Goal: Task Accomplishment & Management: Manage account settings

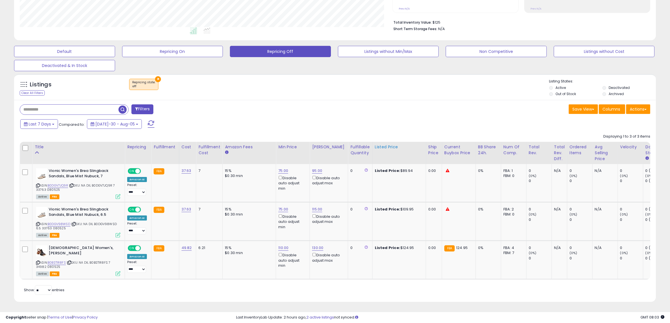
scroll to position [115, 373]
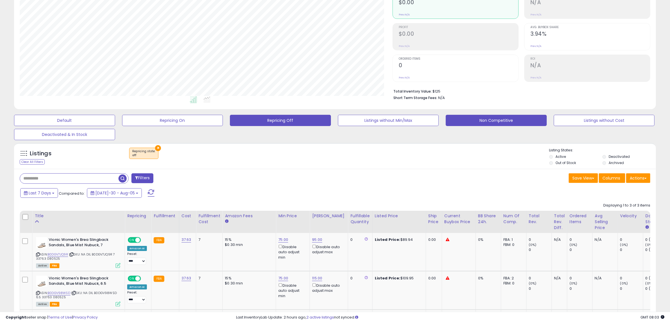
click at [115, 121] on button "Non Competitive" at bounding box center [64, 120] width 101 height 11
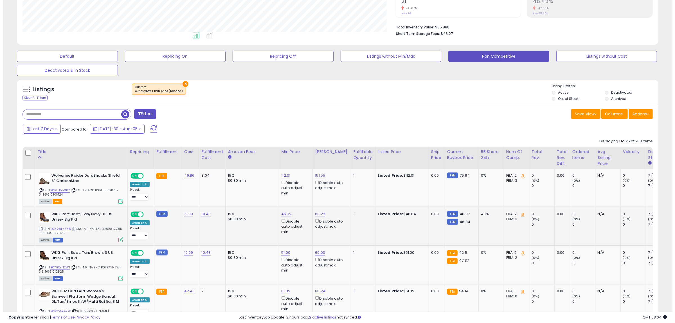
scroll to position [127, 0]
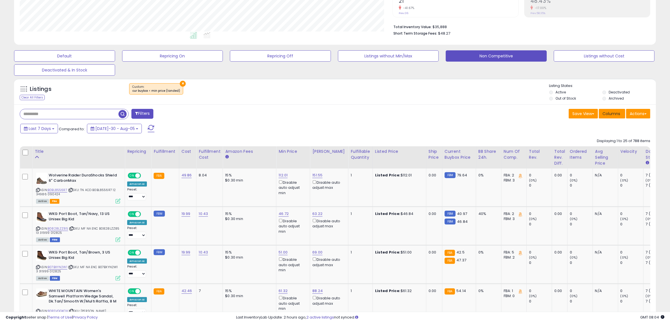
click at [612, 118] on button "Columns" at bounding box center [612, 114] width 26 height 10
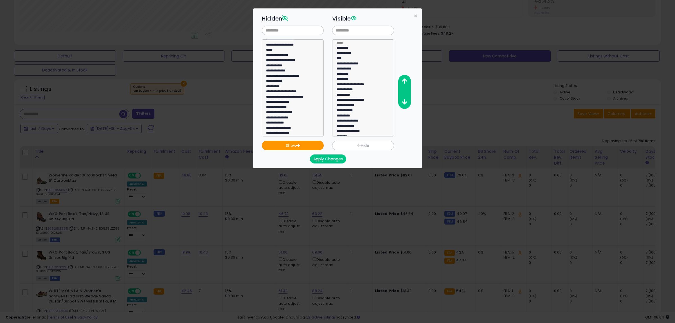
scroll to position [70, 0]
select select "**********"
click at [288, 85] on option "**********" at bounding box center [290, 87] width 49 height 5
click at [296, 147] on button "Show" at bounding box center [293, 146] width 62 height 10
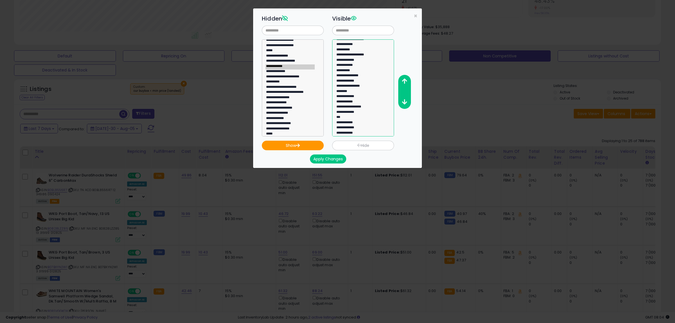
select select "**********"
click at [349, 134] on option "**********" at bounding box center [360, 133] width 49 height 5
click at [408, 81] on button "button" at bounding box center [404, 81] width 13 height 10
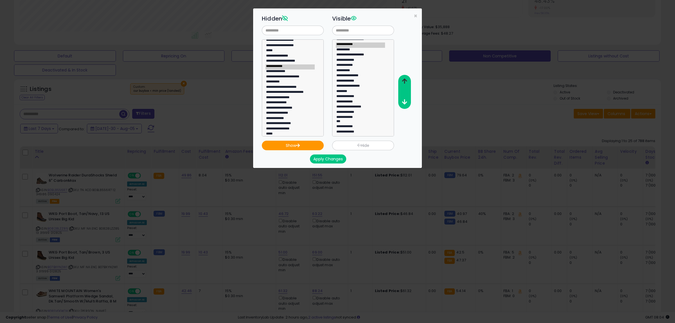
click at [408, 81] on button "button" at bounding box center [404, 81] width 13 height 10
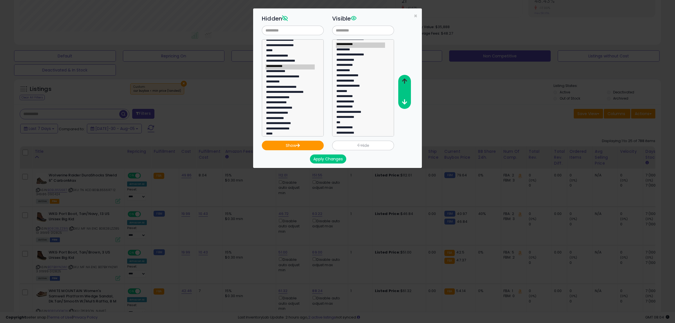
click at [408, 81] on button "button" at bounding box center [404, 81] width 13 height 10
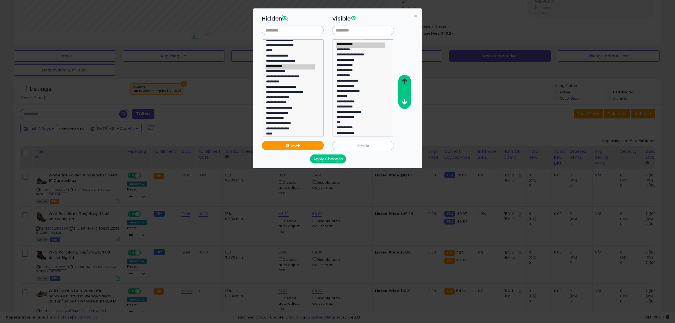
click at [408, 81] on button "button" at bounding box center [404, 81] width 13 height 10
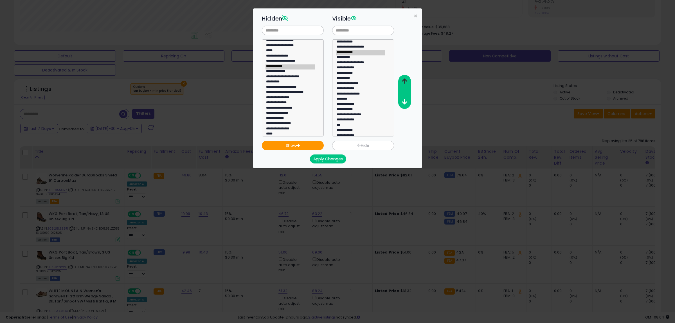
click at [408, 81] on button "button" at bounding box center [404, 81] width 13 height 10
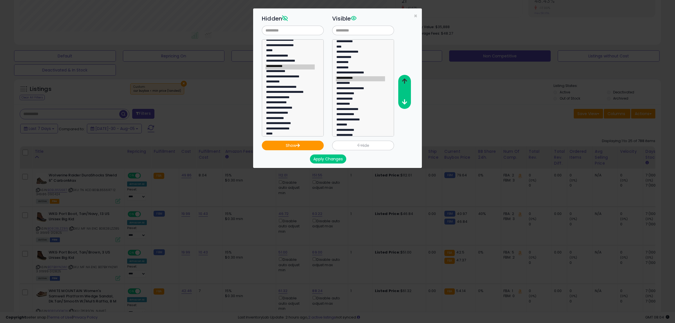
click at [408, 81] on button "button" at bounding box center [404, 81] width 13 height 10
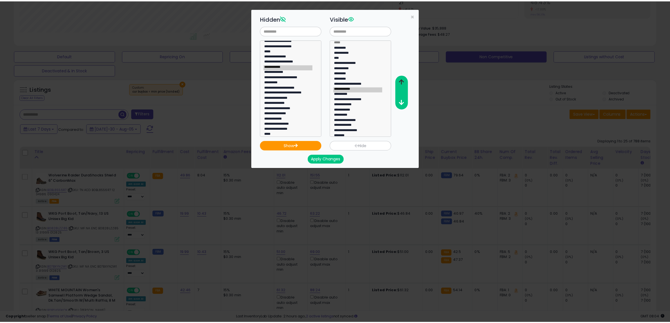
scroll to position [1, 0]
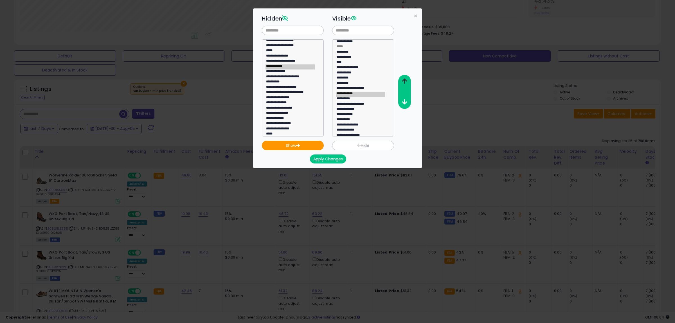
click at [408, 81] on button "button" at bounding box center [404, 81] width 13 height 10
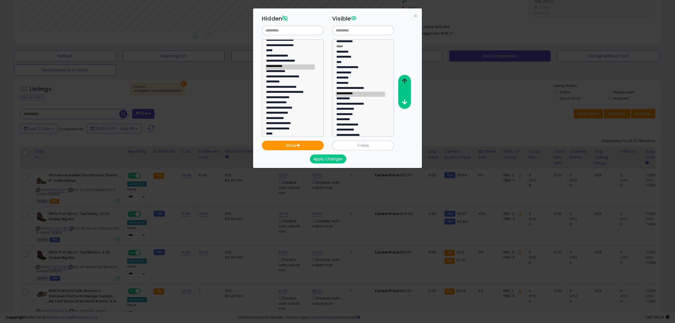
click at [408, 81] on button "button" at bounding box center [404, 81] width 13 height 10
click at [341, 160] on button "Apply Changes" at bounding box center [328, 158] width 36 height 9
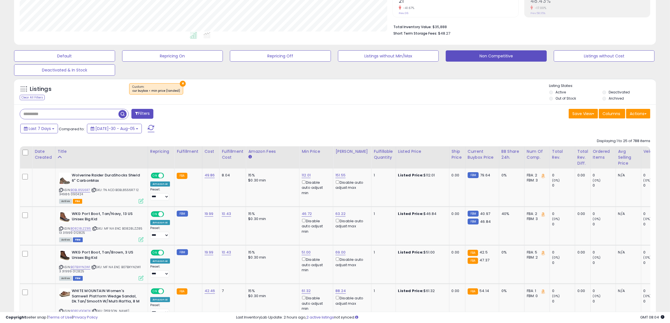
scroll to position [281222, 280965]
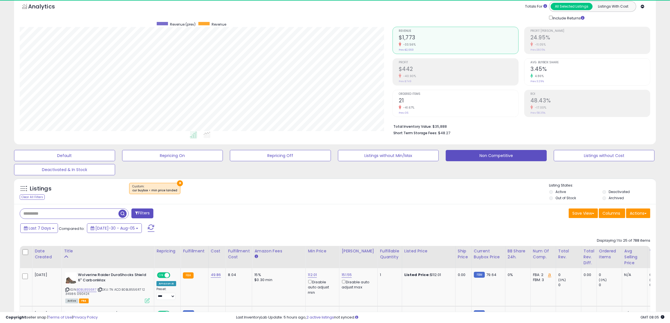
scroll to position [115, 373]
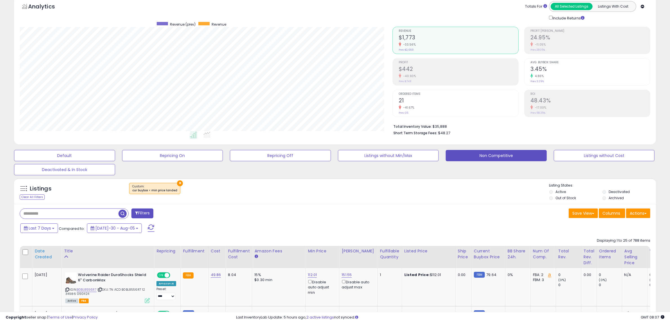
click at [44, 264] on th "Date Created" at bounding box center [46, 257] width 29 height 22
click at [46, 256] on div "Date Created" at bounding box center [47, 254] width 24 height 12
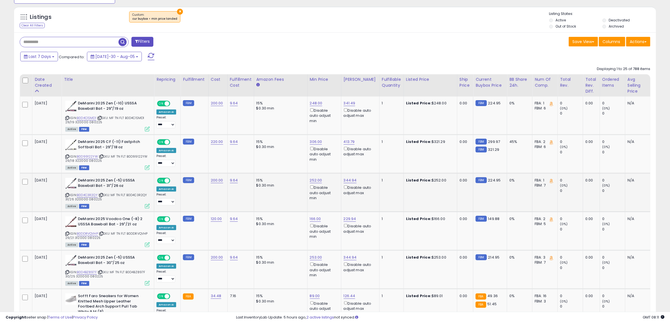
scroll to position [203, 0]
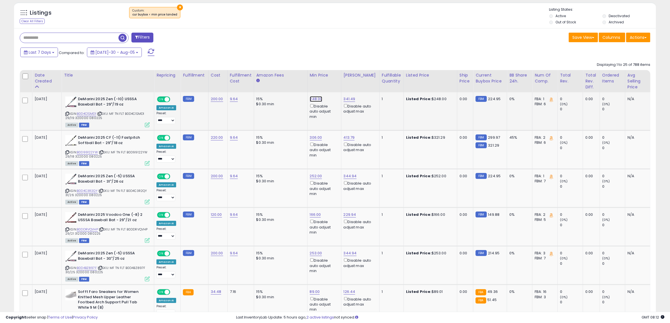
click at [315, 100] on link "248.00" at bounding box center [316, 99] width 13 height 6
drag, startPoint x: 301, startPoint y: 84, endPoint x: 191, endPoint y: 85, distance: 110.3
type input "***"
click at [331, 80] on icon "submit" at bounding box center [328, 78] width 3 height 3
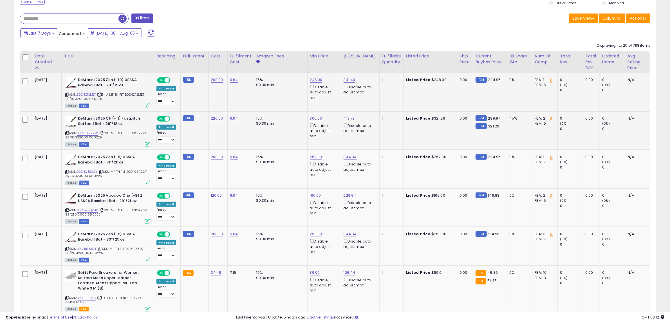
scroll to position [238, 0]
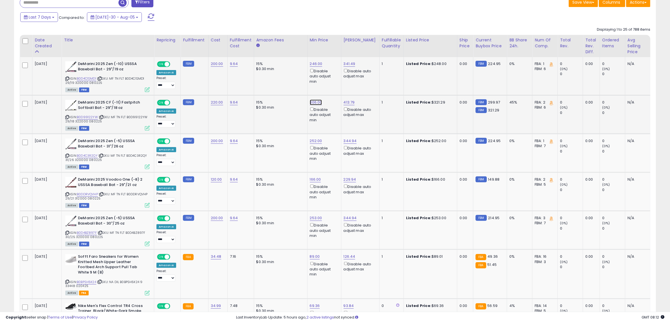
click at [316, 67] on link "306.00" at bounding box center [316, 64] width 13 height 6
drag, startPoint x: 297, startPoint y: 84, endPoint x: 203, endPoint y: 81, distance: 93.7
type input "***"
click at [334, 79] on button "submit" at bounding box center [329, 82] width 10 height 8
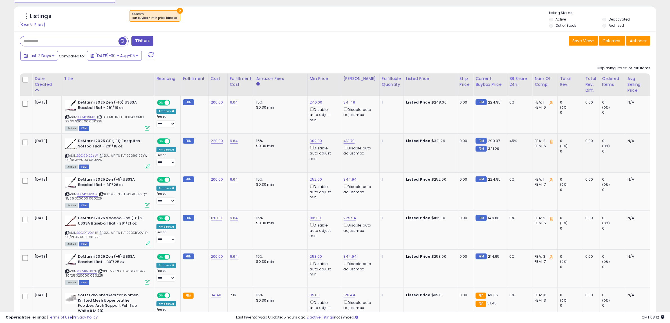
scroll to position [203, 0]
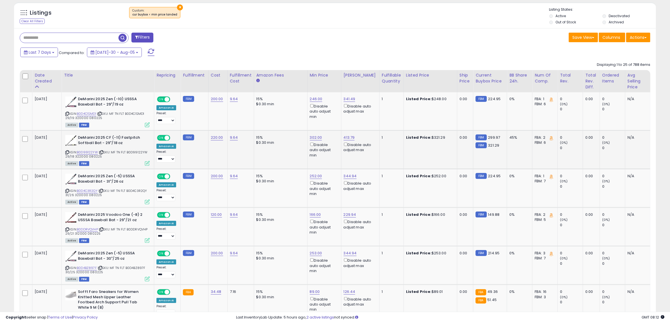
click at [313, 140] on div "302.00 Disable auto adjust min" at bounding box center [323, 146] width 27 height 23
click at [317, 102] on link "252.00" at bounding box center [316, 99] width 13 height 6
drag, startPoint x: 296, startPoint y: 158, endPoint x: 188, endPoint y: 137, distance: 110.6
type input "***"
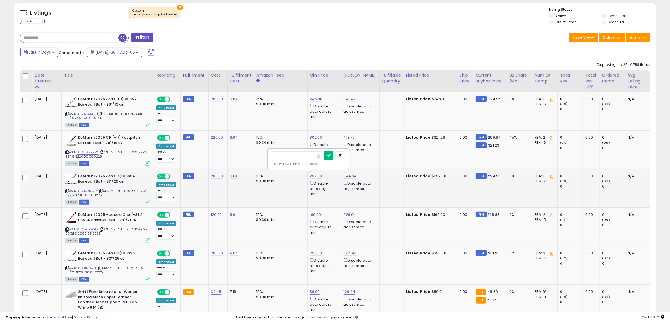
click at [333, 158] on button "submit" at bounding box center [329, 155] width 10 height 8
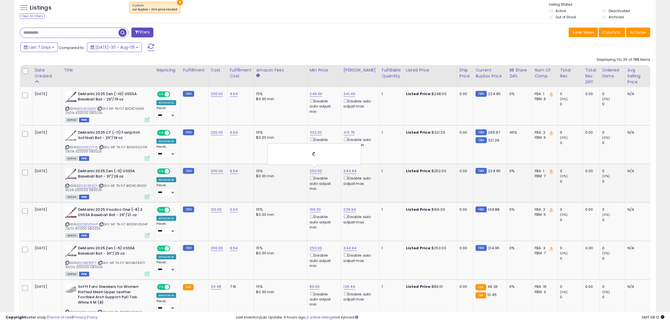
scroll to position [238, 0]
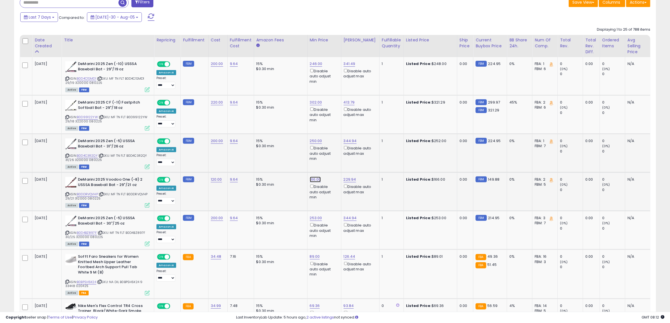
click at [313, 67] on link "166.00" at bounding box center [316, 64] width 13 height 6
drag, startPoint x: 298, startPoint y: 162, endPoint x: 169, endPoint y: 132, distance: 132.7
type input "***"
click at [333, 157] on button "submit" at bounding box center [329, 158] width 10 height 8
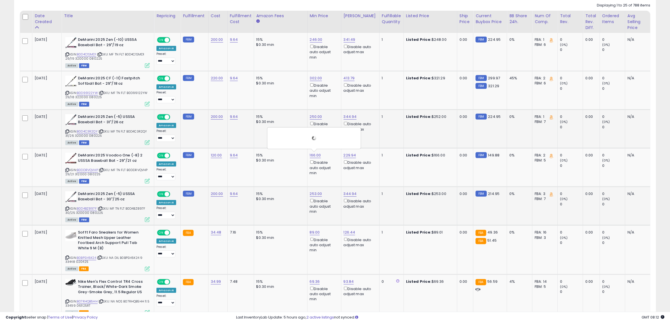
scroll to position [309, 0]
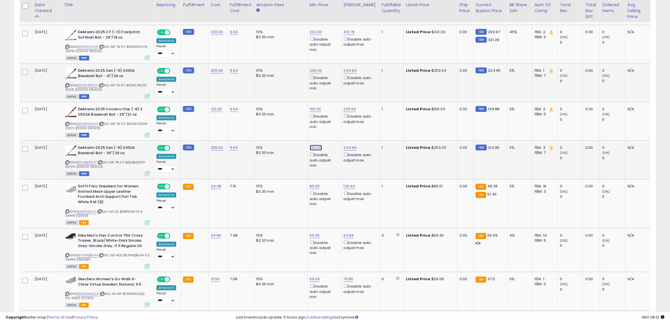
drag, startPoint x: 300, startPoint y: 127, endPoint x: 200, endPoint y: 113, distance: 101.7
type input "***"
click at [330, 128] on icon "submit" at bounding box center [328, 126] width 3 height 3
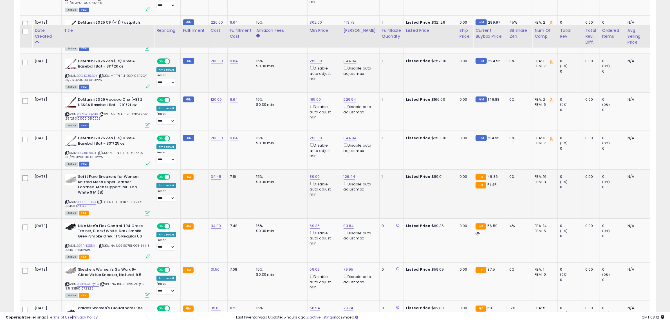
scroll to position [344, 0]
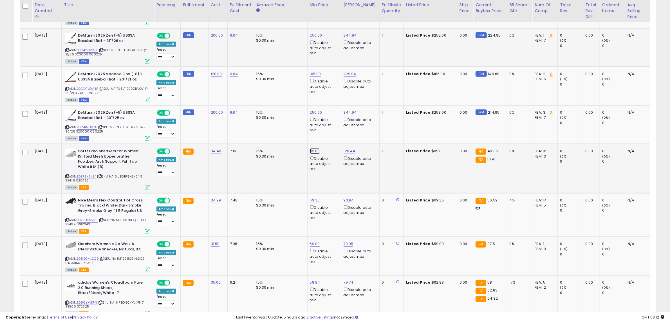
drag, startPoint x: 286, startPoint y: 130, endPoint x: 189, endPoint y: 127, distance: 96.5
type input "**"
click at [333, 129] on button "submit" at bounding box center [328, 130] width 10 height 8
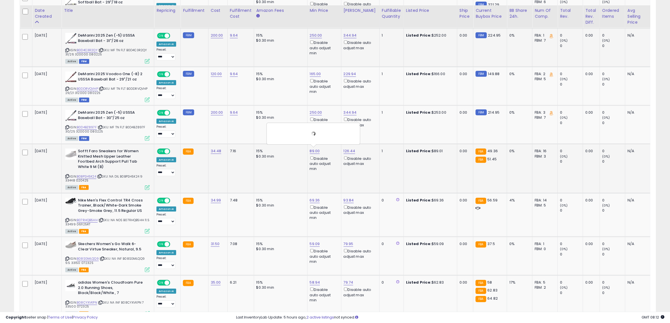
scroll to position [414, 0]
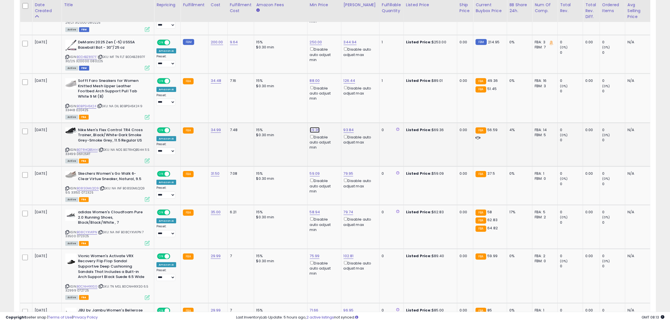
drag, startPoint x: 300, startPoint y: 109, endPoint x: 129, endPoint y: 79, distance: 173.4
type input "**"
click at [329, 109] on icon "submit" at bounding box center [327, 108] width 3 height 3
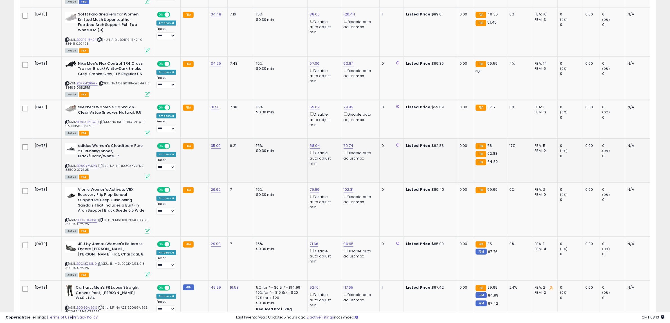
scroll to position [484, 0]
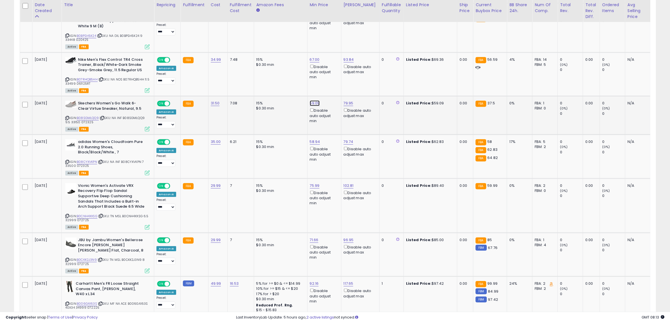
drag, startPoint x: 289, startPoint y: 82, endPoint x: 196, endPoint y: 68, distance: 93.6
type input "**"
click at [333, 79] on button "submit" at bounding box center [328, 82] width 10 height 8
